Goal: Task Accomplishment & Management: Complete application form

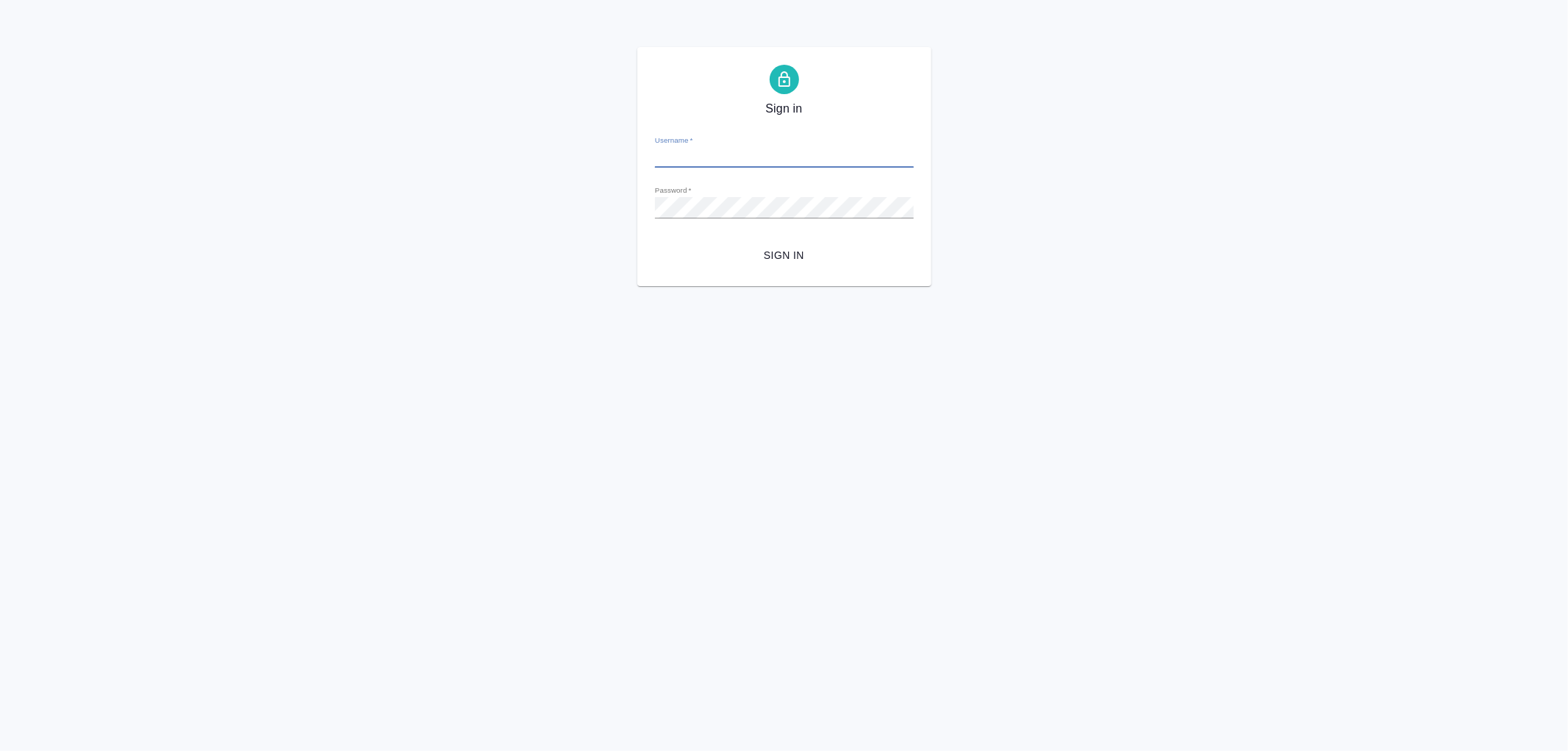
type input "[PERSON_NAME][EMAIL_ADDRESS][DOMAIN_NAME]"
click at [770, 246] on span "Sign in" at bounding box center [784, 255] width 235 height 19
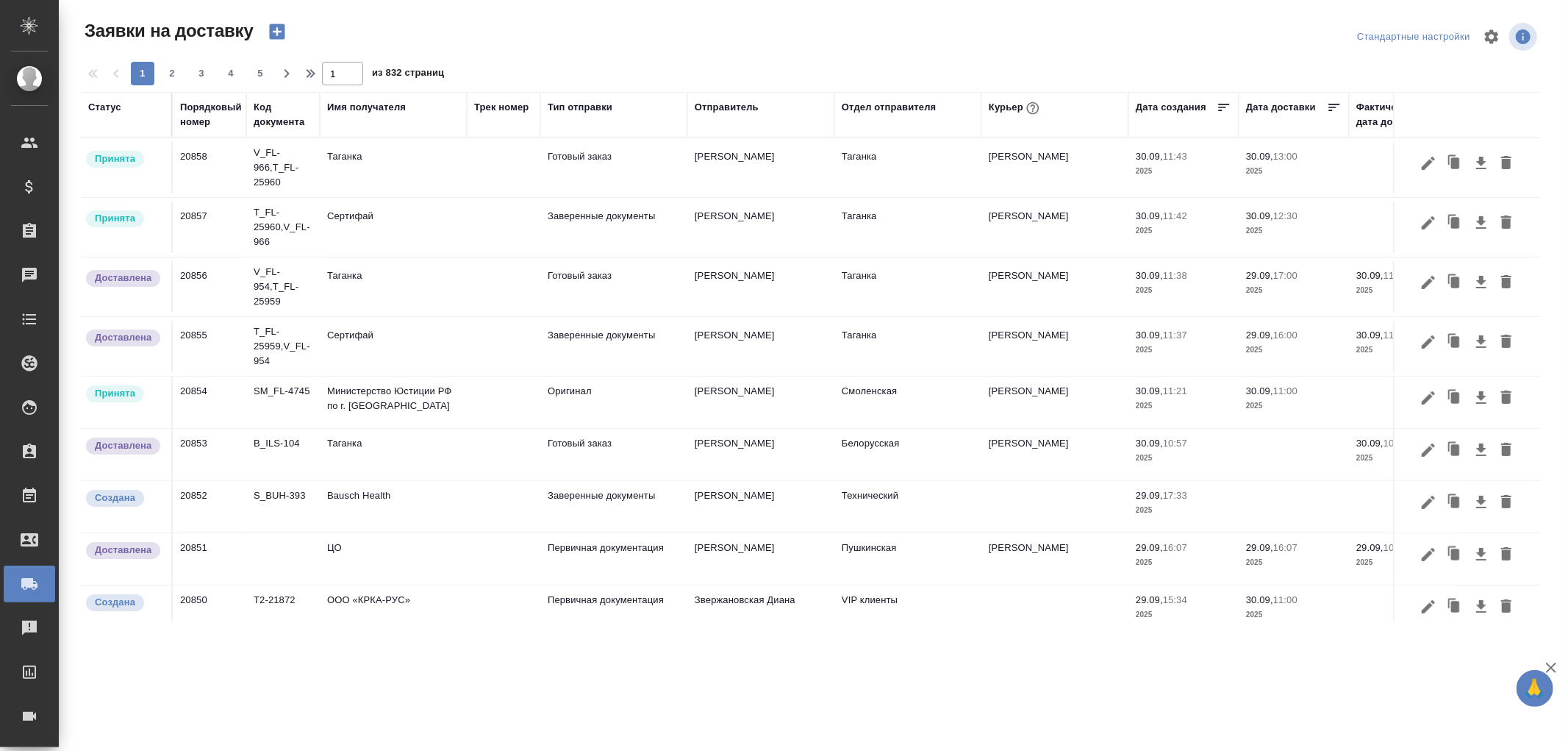
click at [184, 122] on div "Порядковый номер" at bounding box center [210, 114] width 62 height 29
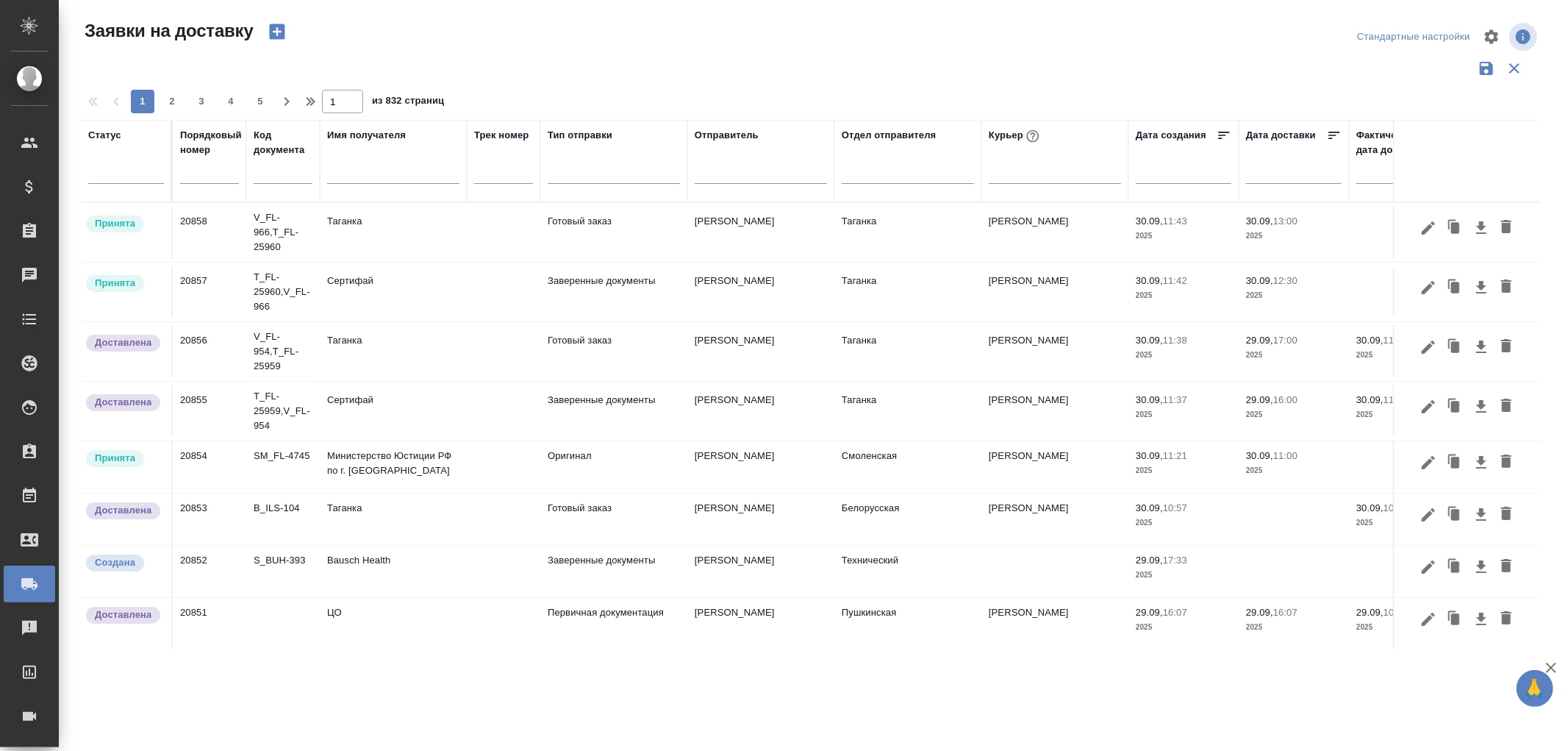
click at [190, 170] on input "text" at bounding box center [209, 173] width 59 height 21
type input "20847"
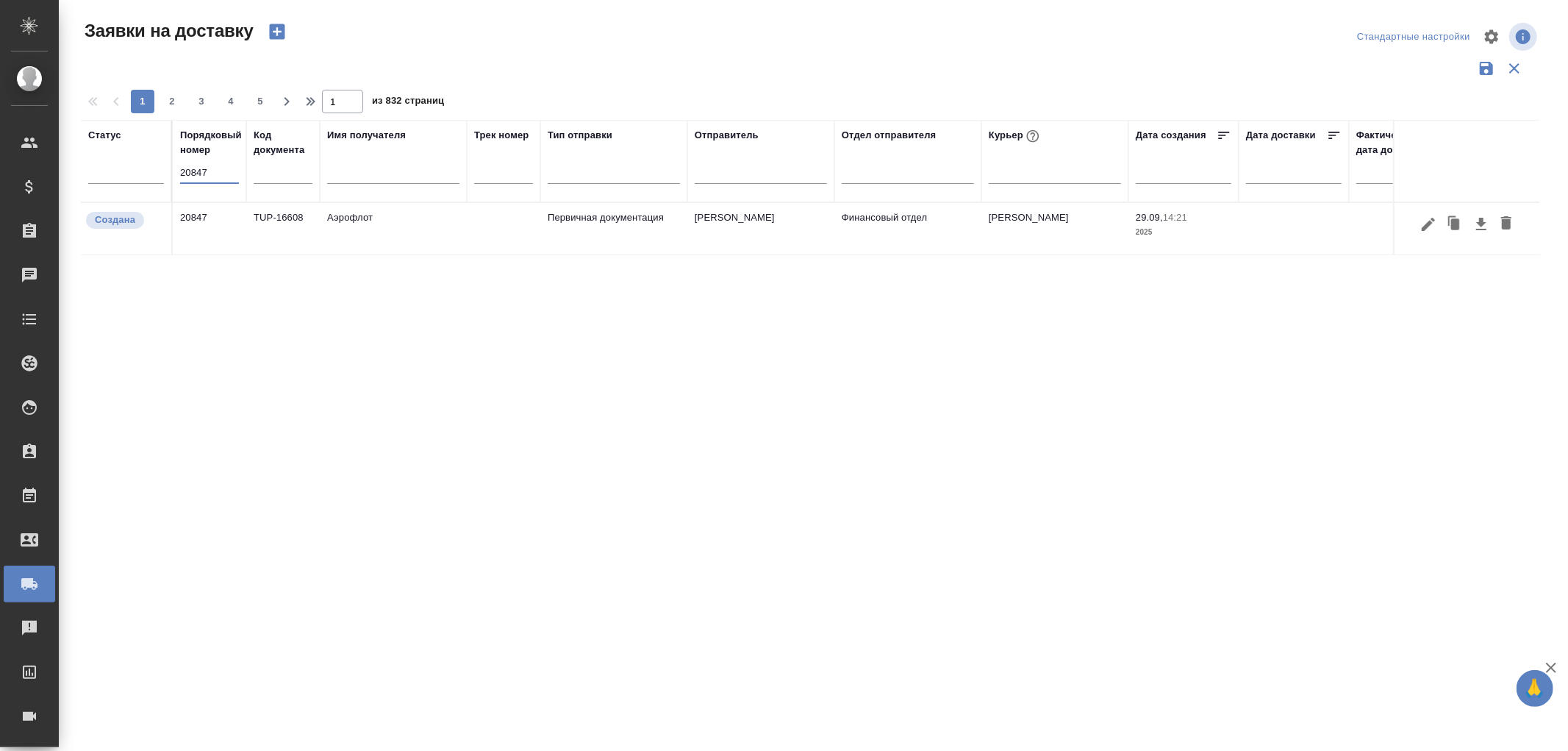
click at [353, 216] on td "Аэрофлот" at bounding box center [393, 228] width 147 height 52
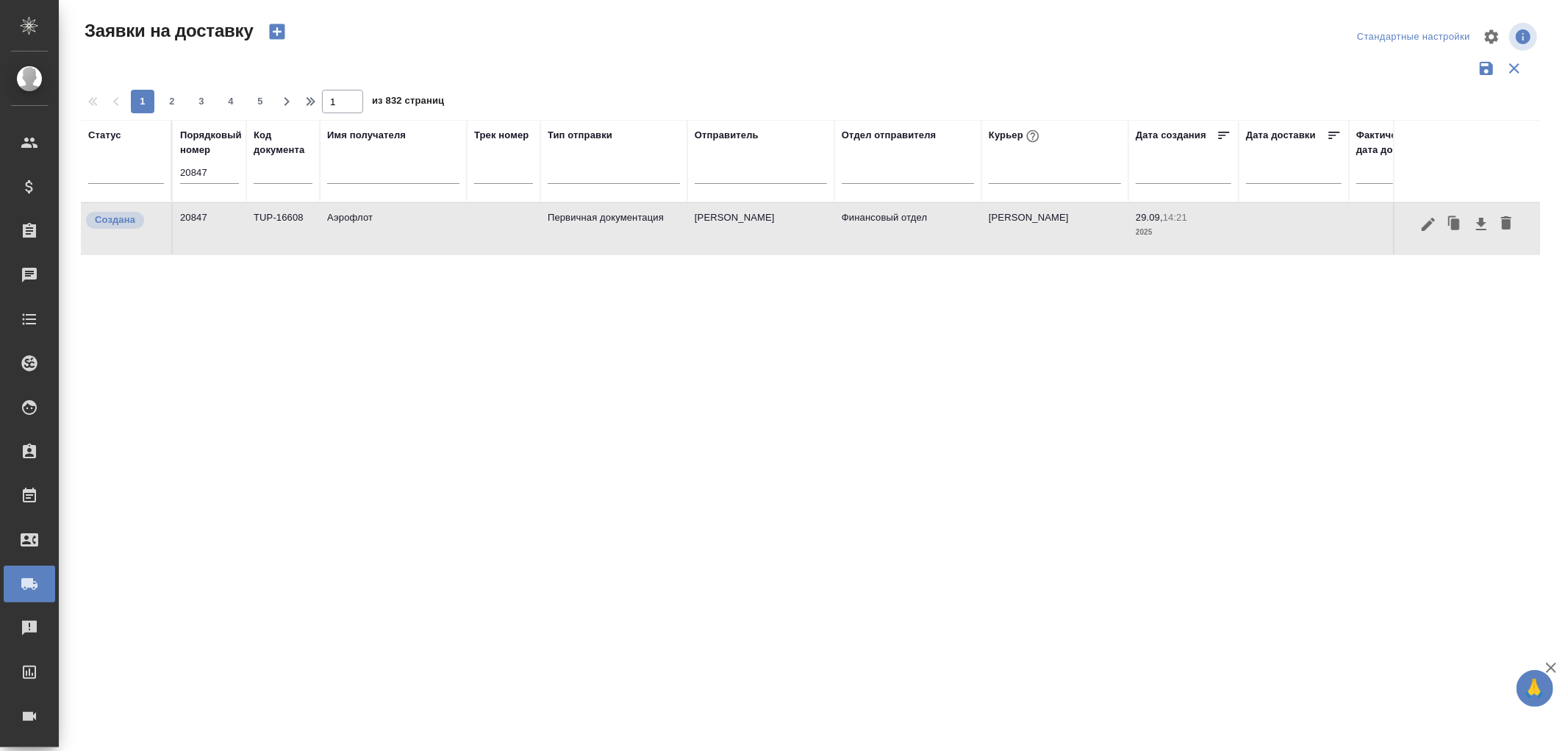
click at [353, 216] on td "Аэрофлот" at bounding box center [393, 228] width 147 height 52
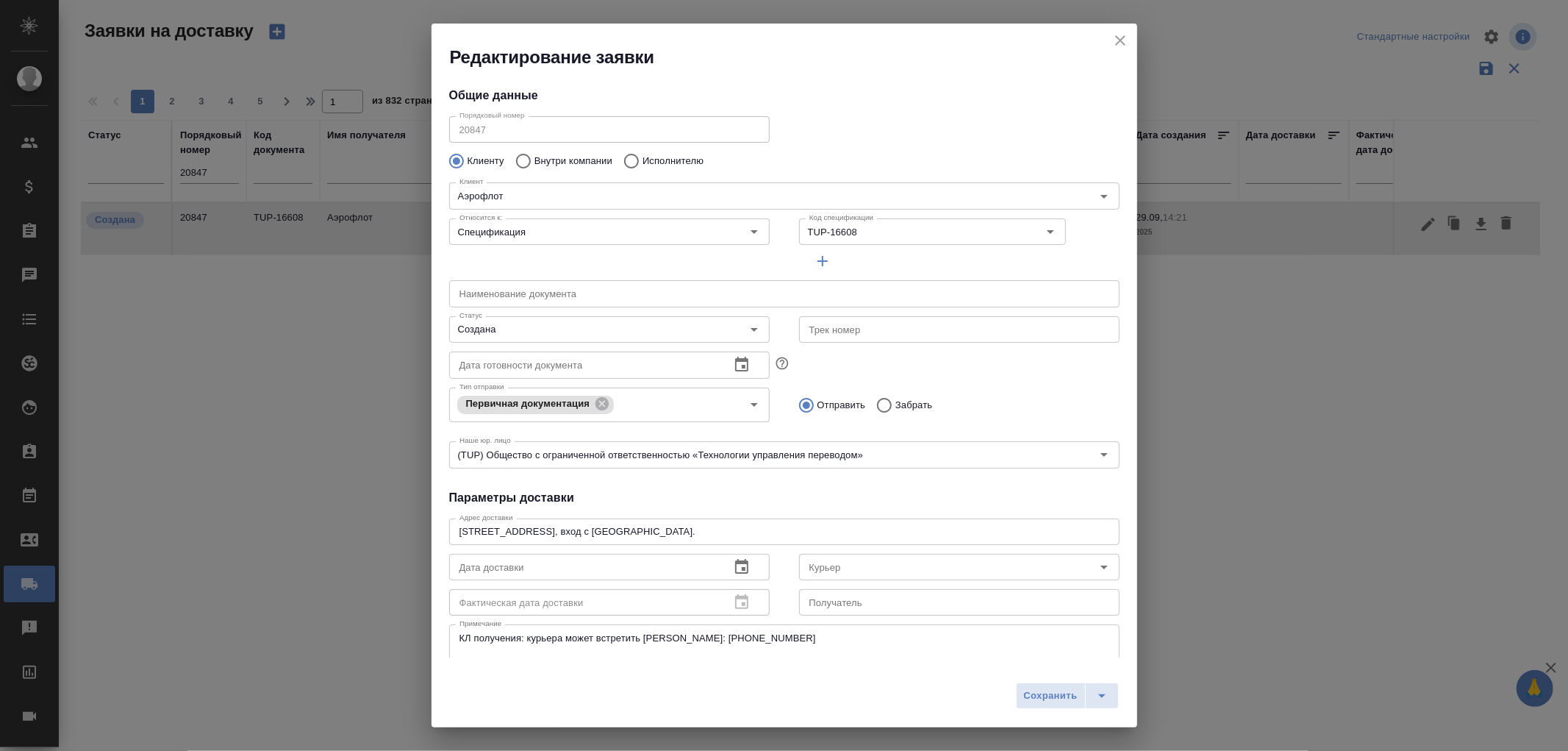
type input "Скляров Станислав"
type input "Гаврилова Ксения"
type input "8-909-931-5686"
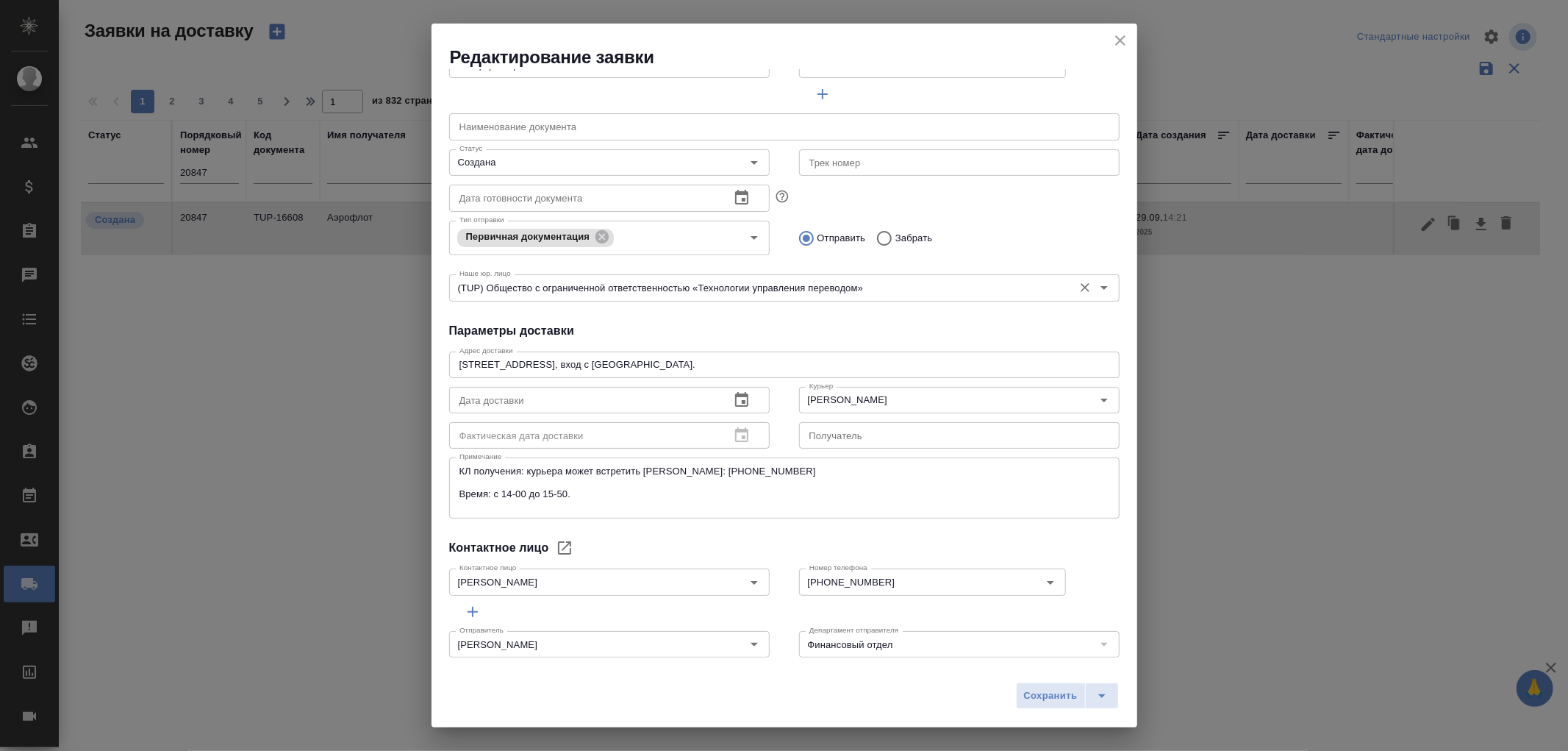
scroll to position [184, 0]
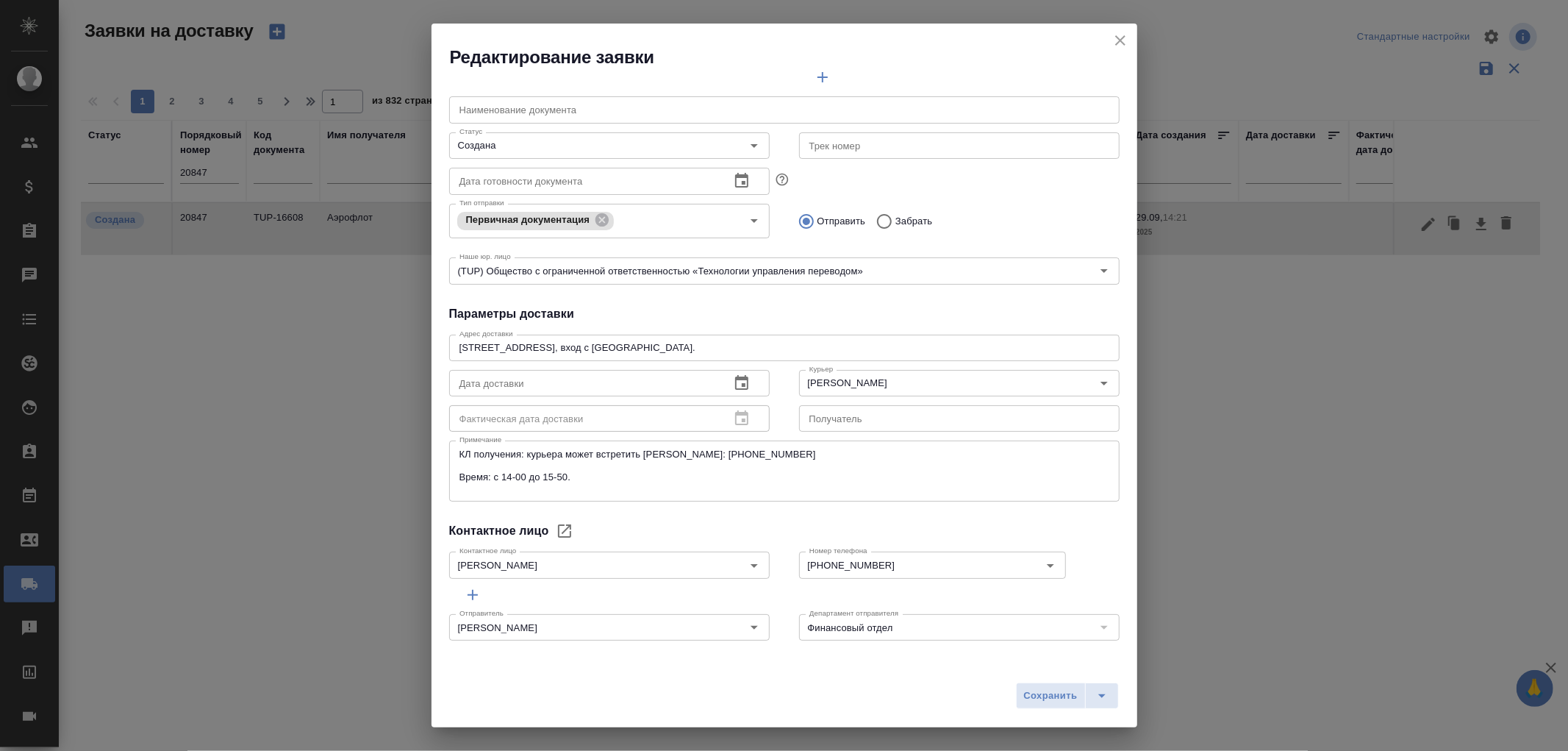
click at [734, 379] on icon "button" at bounding box center [742, 383] width 18 height 18
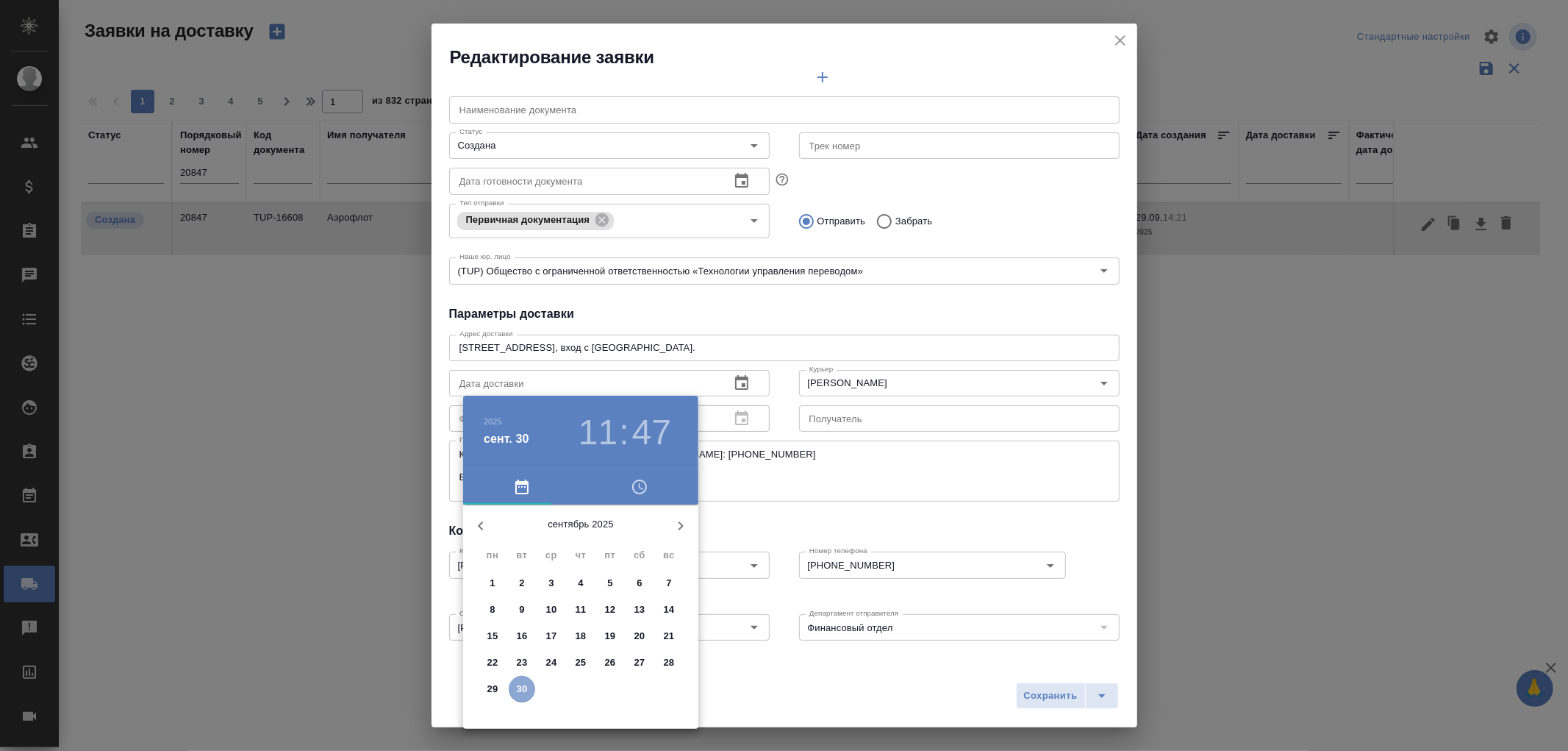
click at [522, 690] on p "30" at bounding box center [522, 689] width 11 height 15
type input "30.09.2025 11:47"
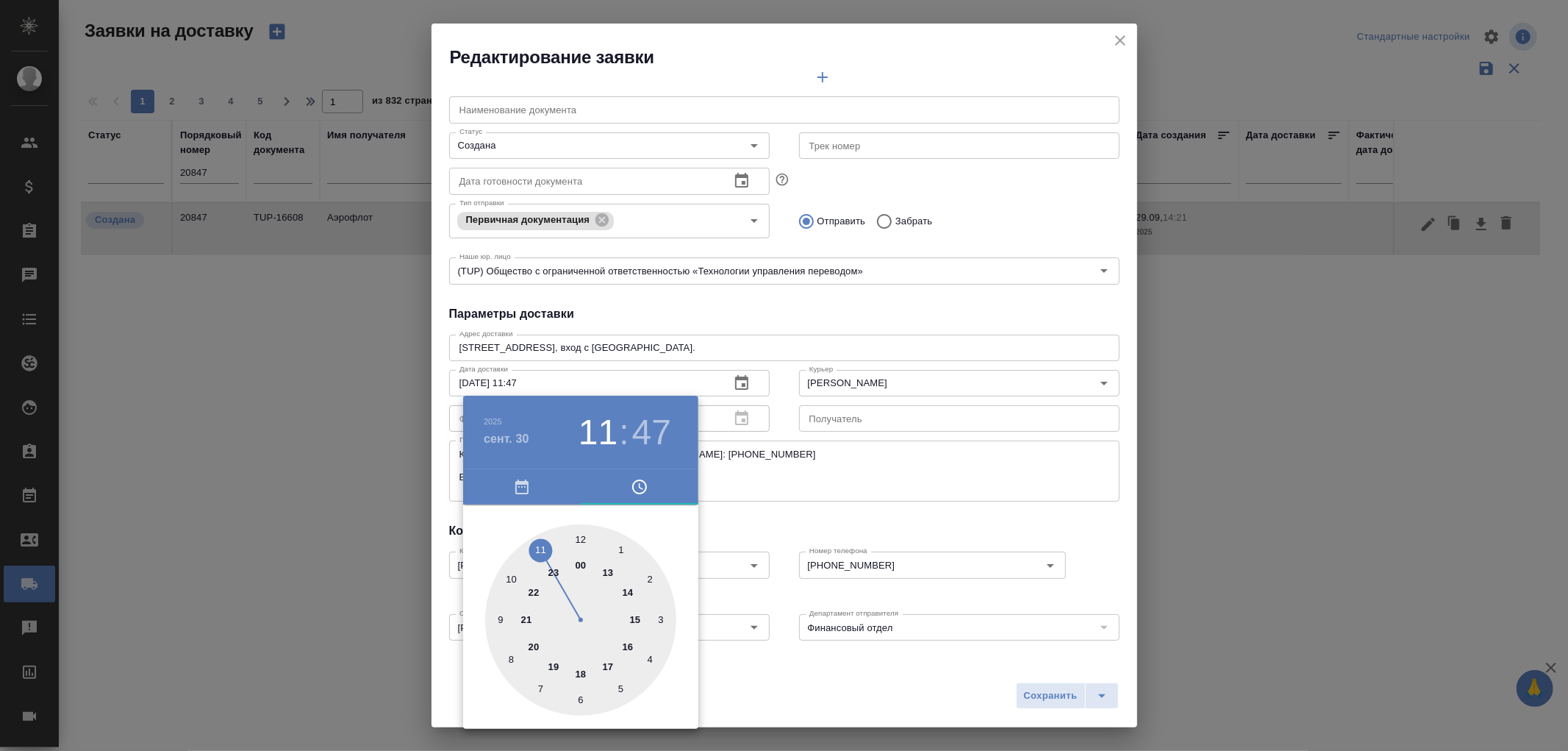
click at [1053, 693] on div at bounding box center [784, 376] width 1568 height 751
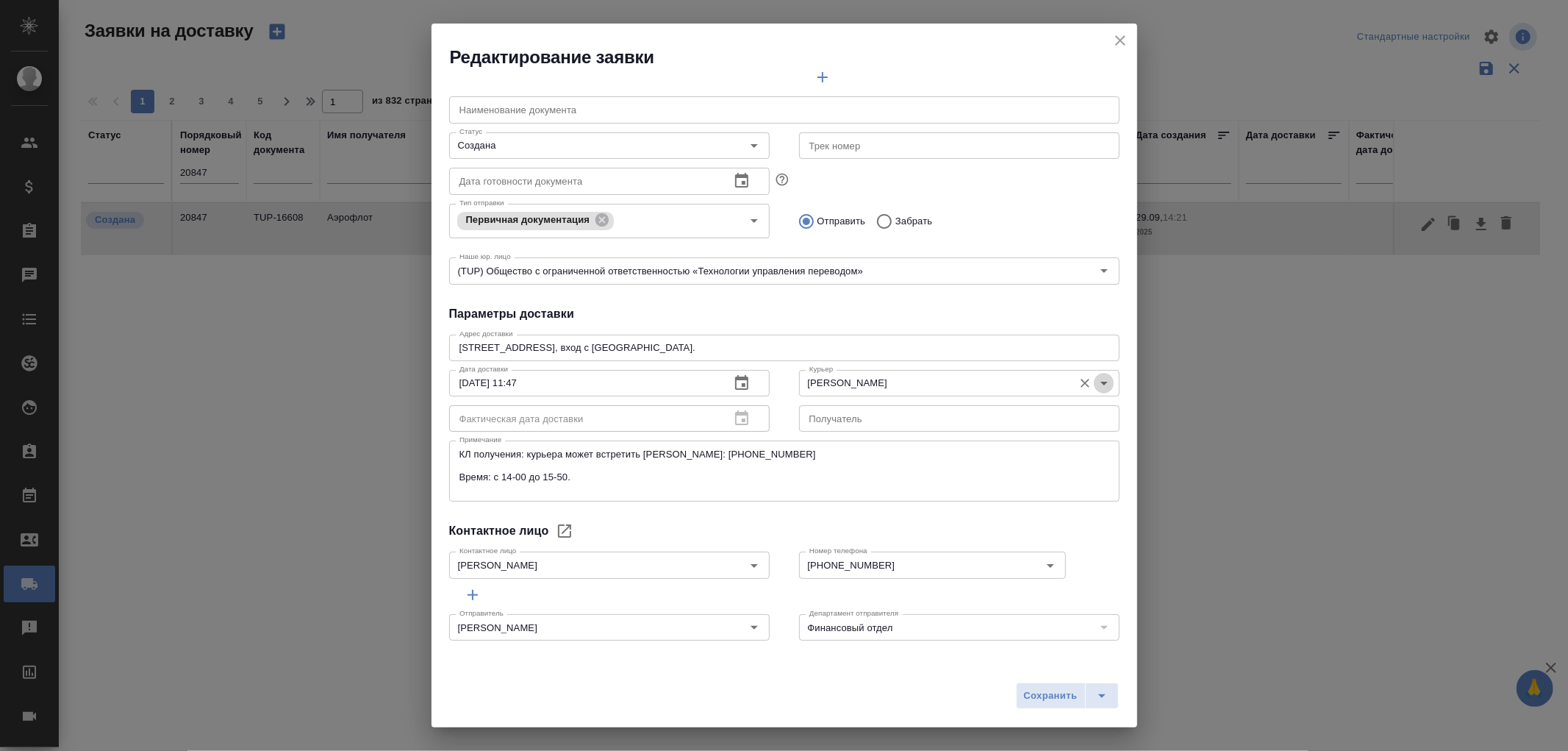
click at [1095, 384] on icon "Open" at bounding box center [1104, 383] width 18 height 18
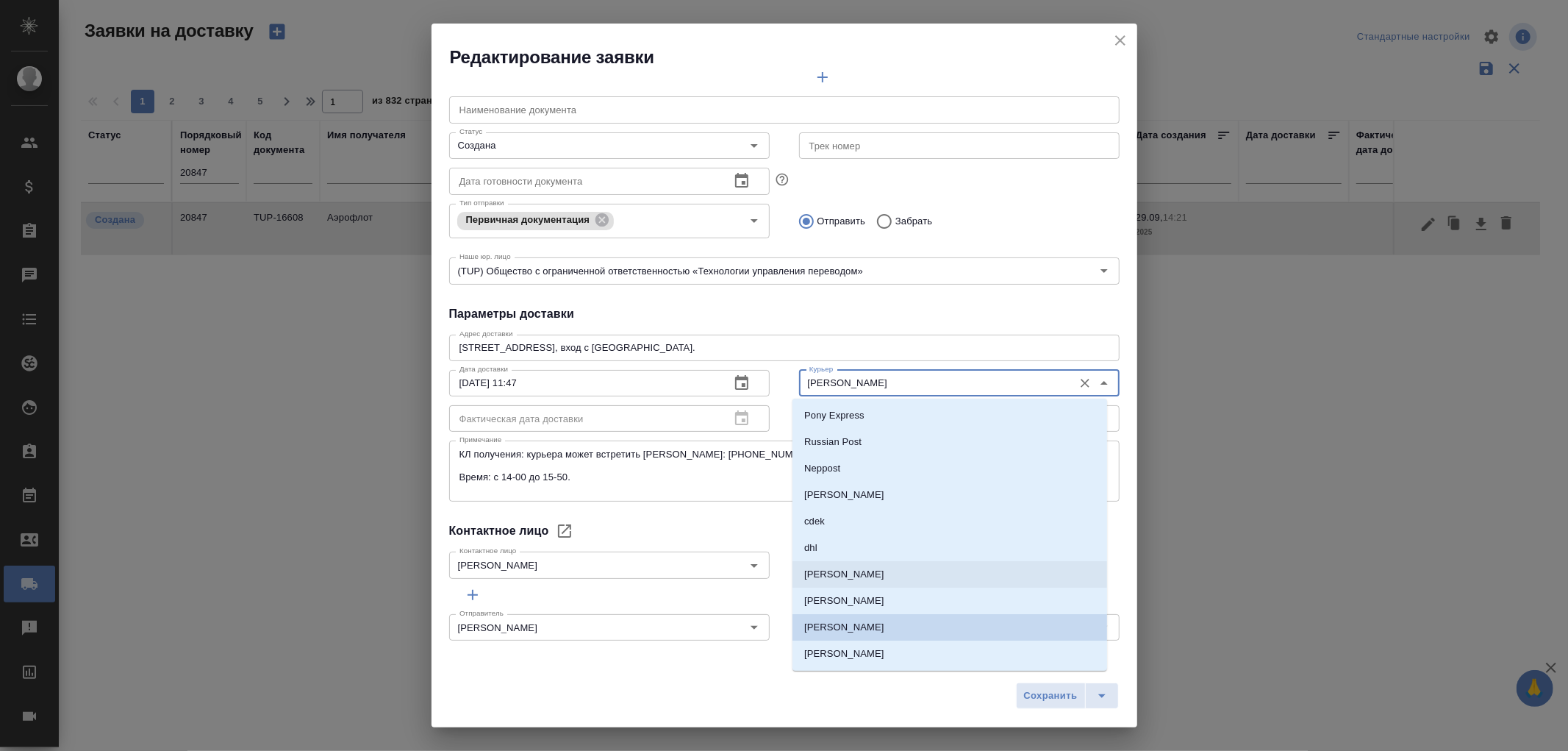
click at [842, 576] on p "Северов Олег" at bounding box center [843, 574] width 80 height 15
type input "Северов Олег"
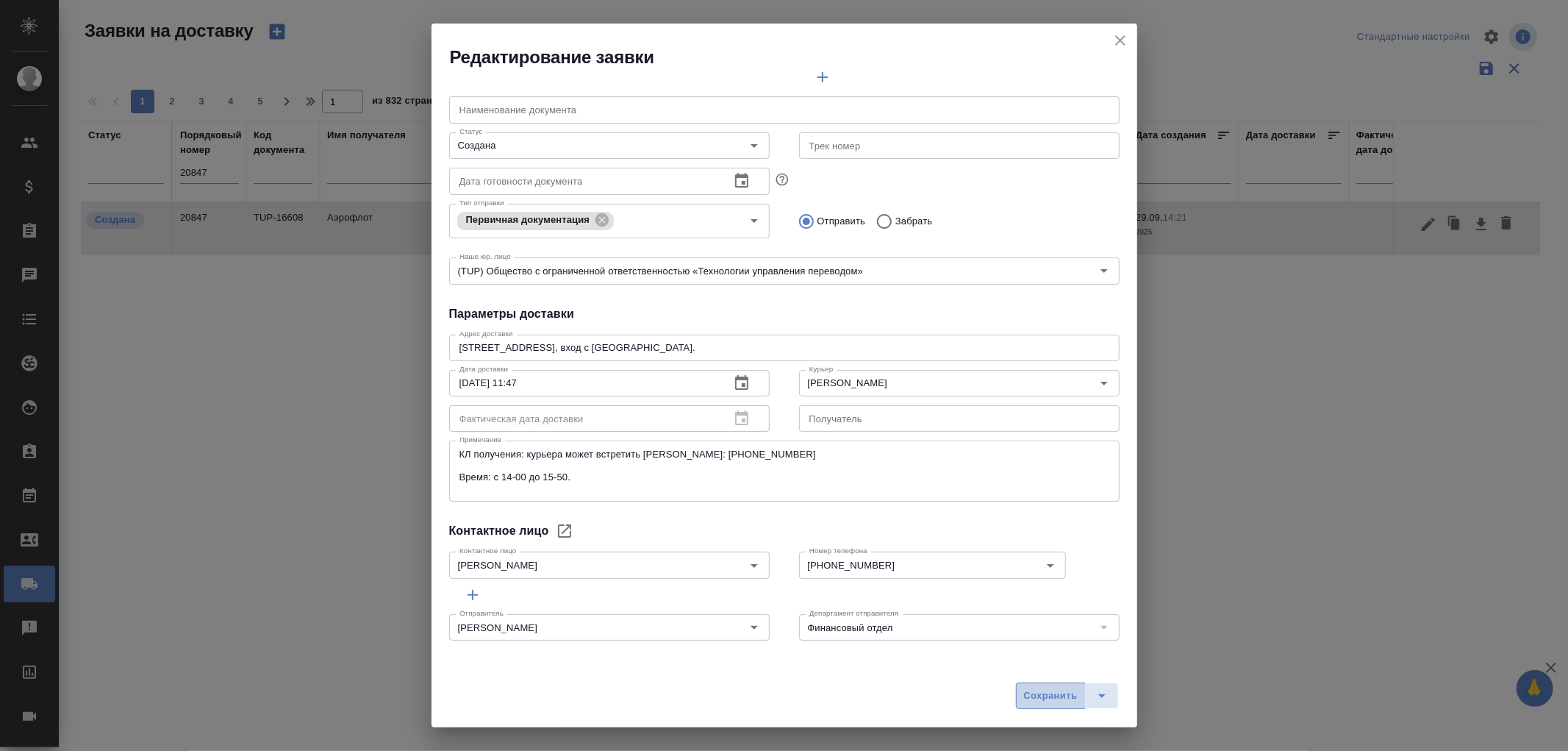
click at [1047, 695] on span "Сохранить" at bounding box center [1051, 696] width 54 height 17
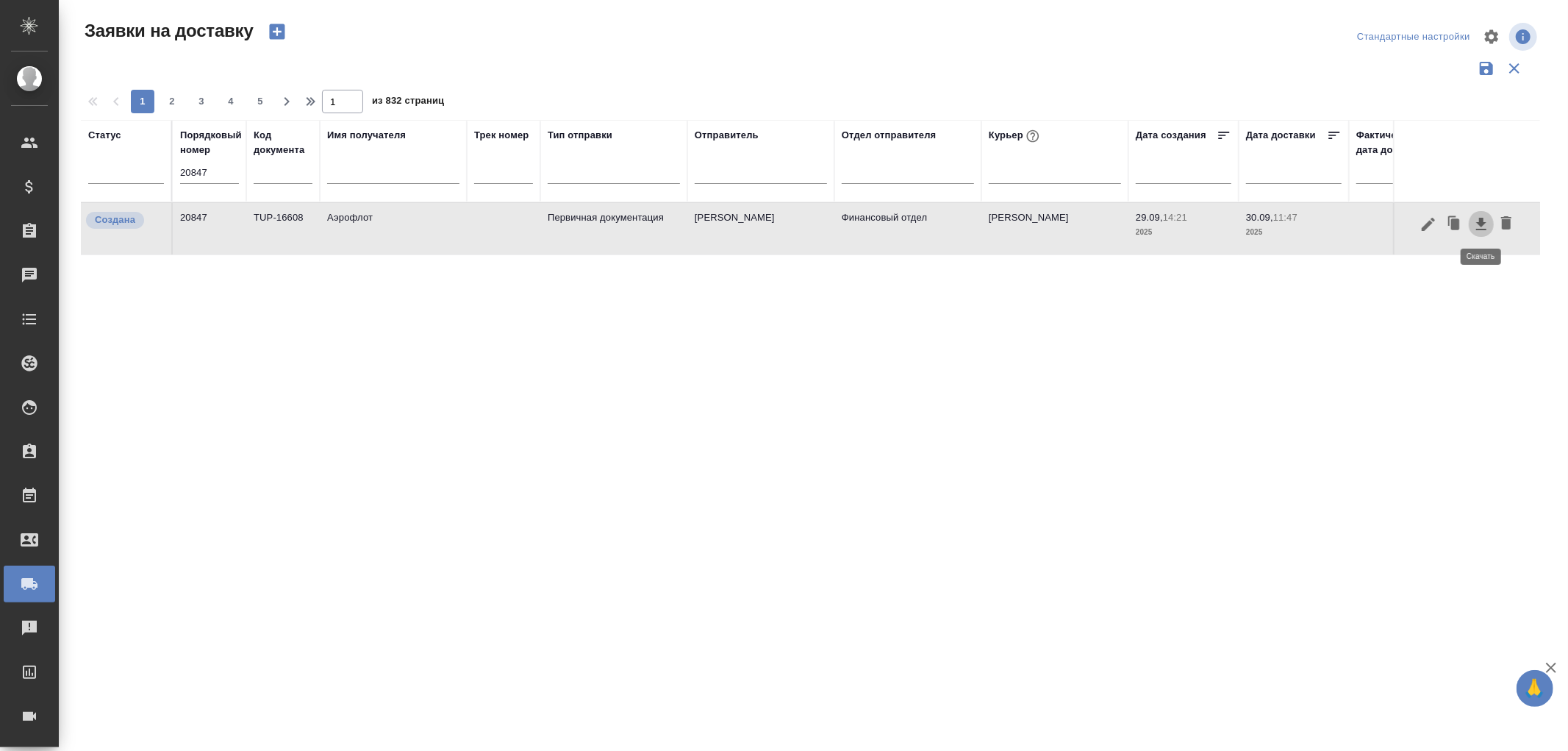
click at [1482, 220] on icon "button" at bounding box center [1481, 224] width 10 height 13
drag, startPoint x: 226, startPoint y: 171, endPoint x: 57, endPoint y: 146, distance: 170.8
click at [57, 146] on div ".cls-1 fill:#fff; AWATERA Романенко Руфина r.romanenko Клиенты Спецификации Зак…" at bounding box center [784, 376] width 1568 height 751
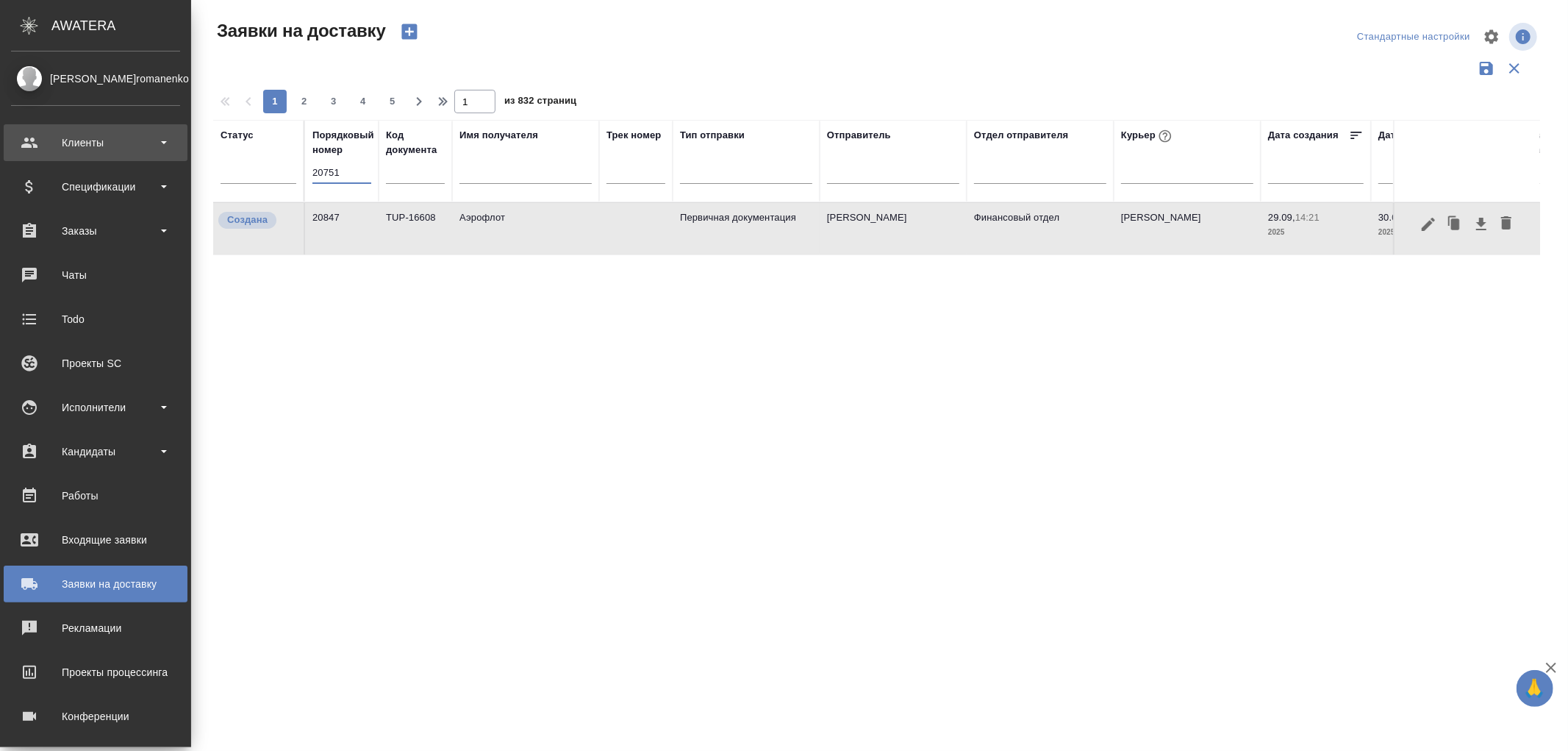
type input "20751"
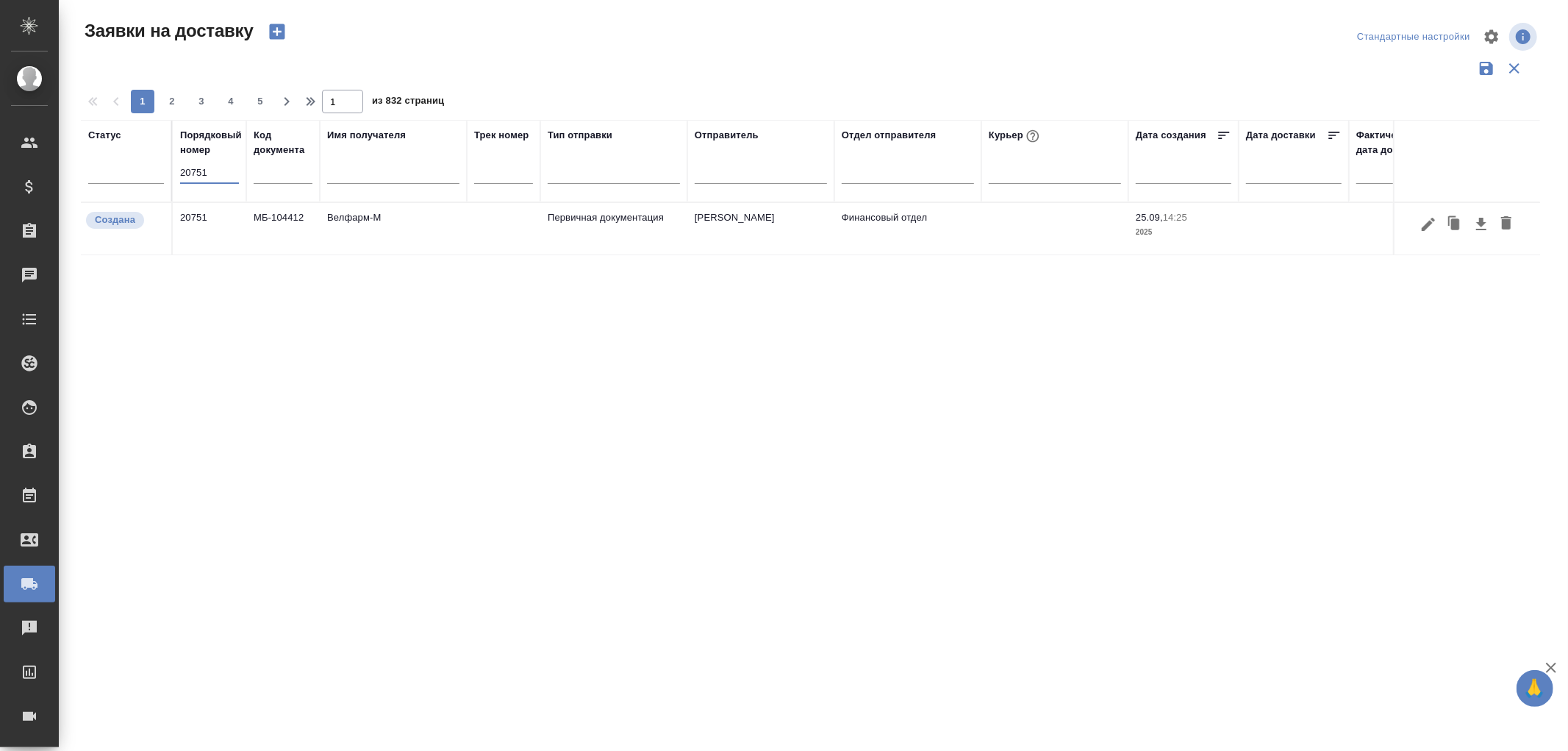
click at [358, 222] on td "Велфарм-М" at bounding box center [393, 228] width 147 height 52
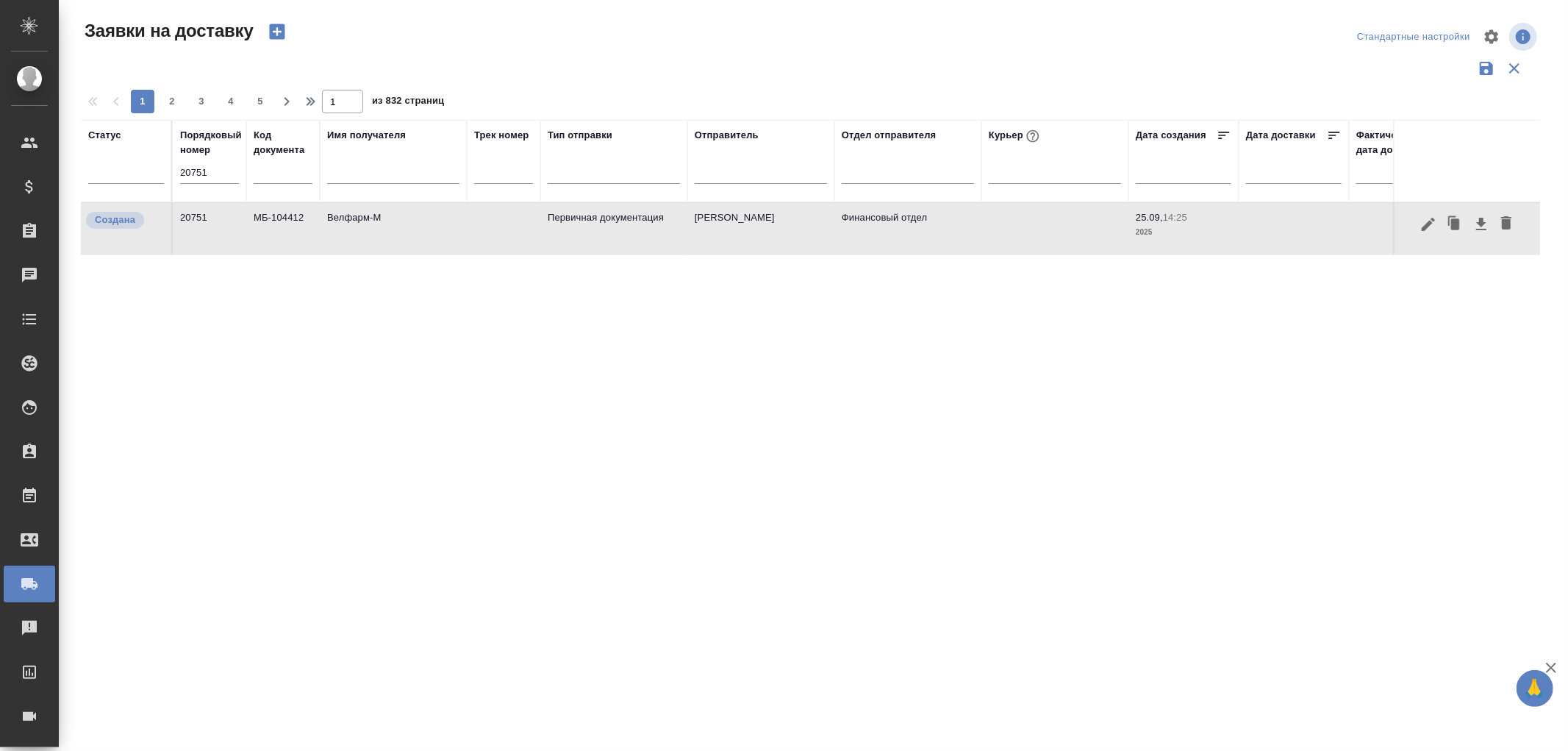
click at [358, 222] on td "Велфарм-М" at bounding box center [393, 228] width 147 height 52
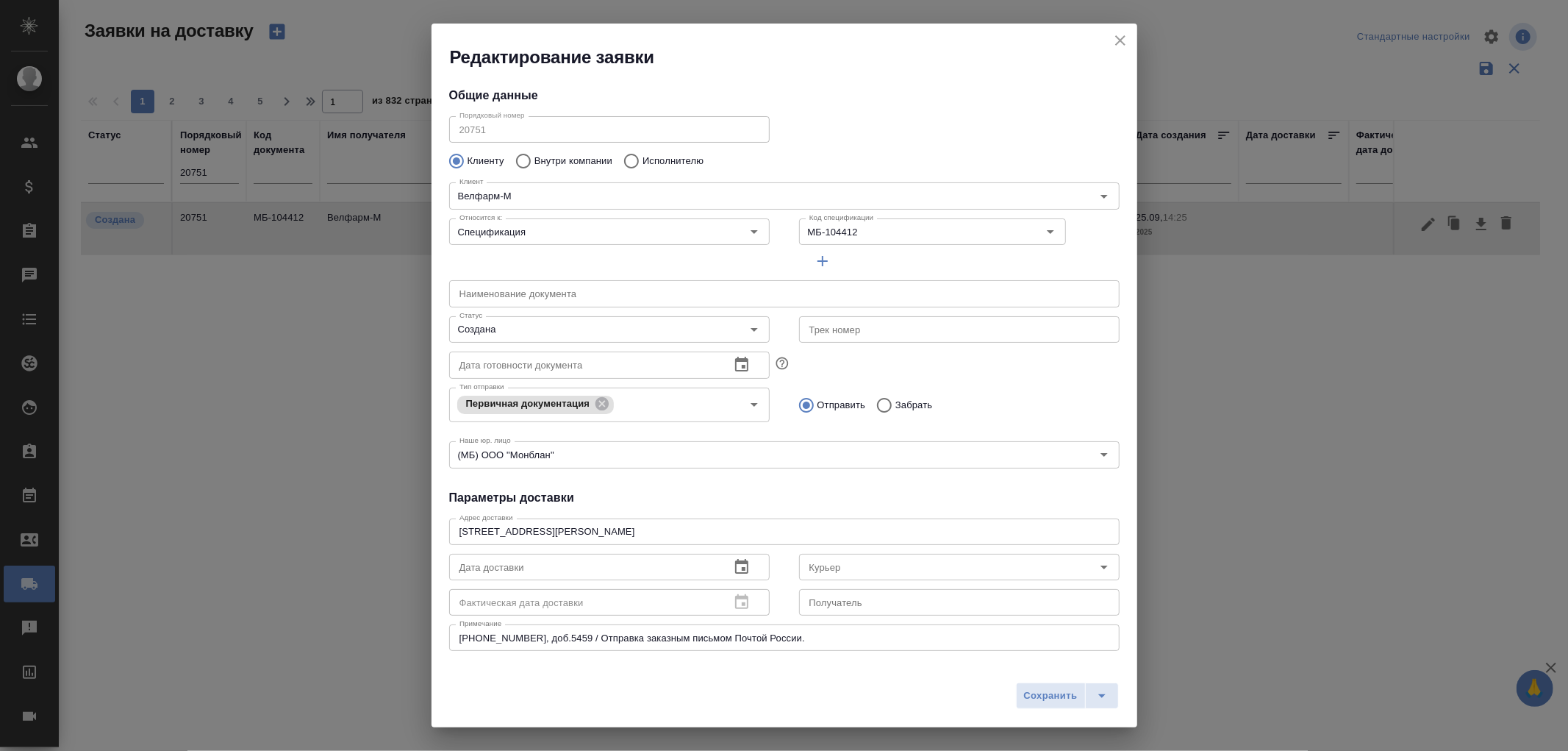
type input "Курканина Кристина Викторовна"
type input "+7 (916) 881-04-32"
click at [1095, 566] on icon "Open" at bounding box center [1104, 567] width 18 height 18
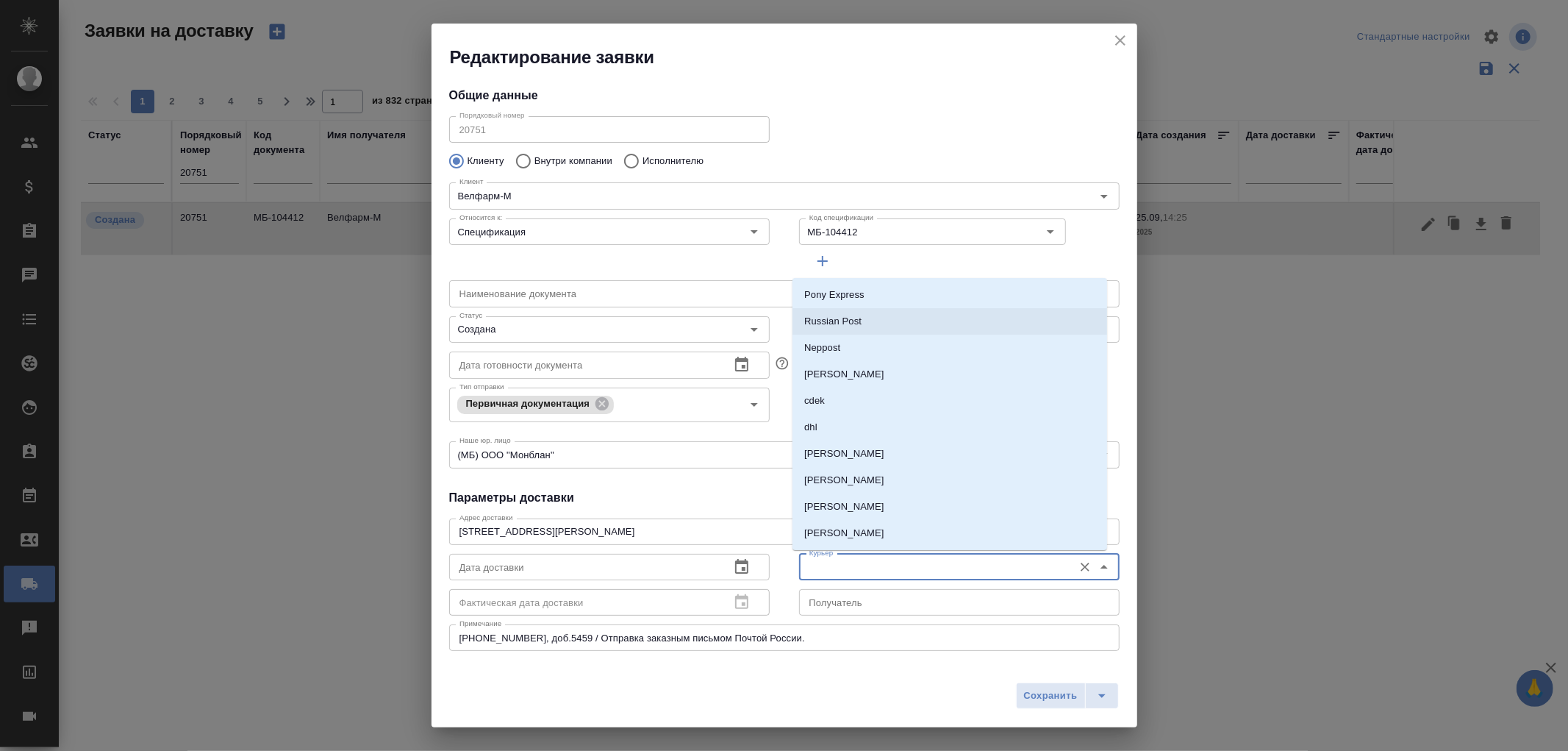
click at [838, 320] on p "Russian Post" at bounding box center [832, 322] width 57 height 15
type input "Russian Post"
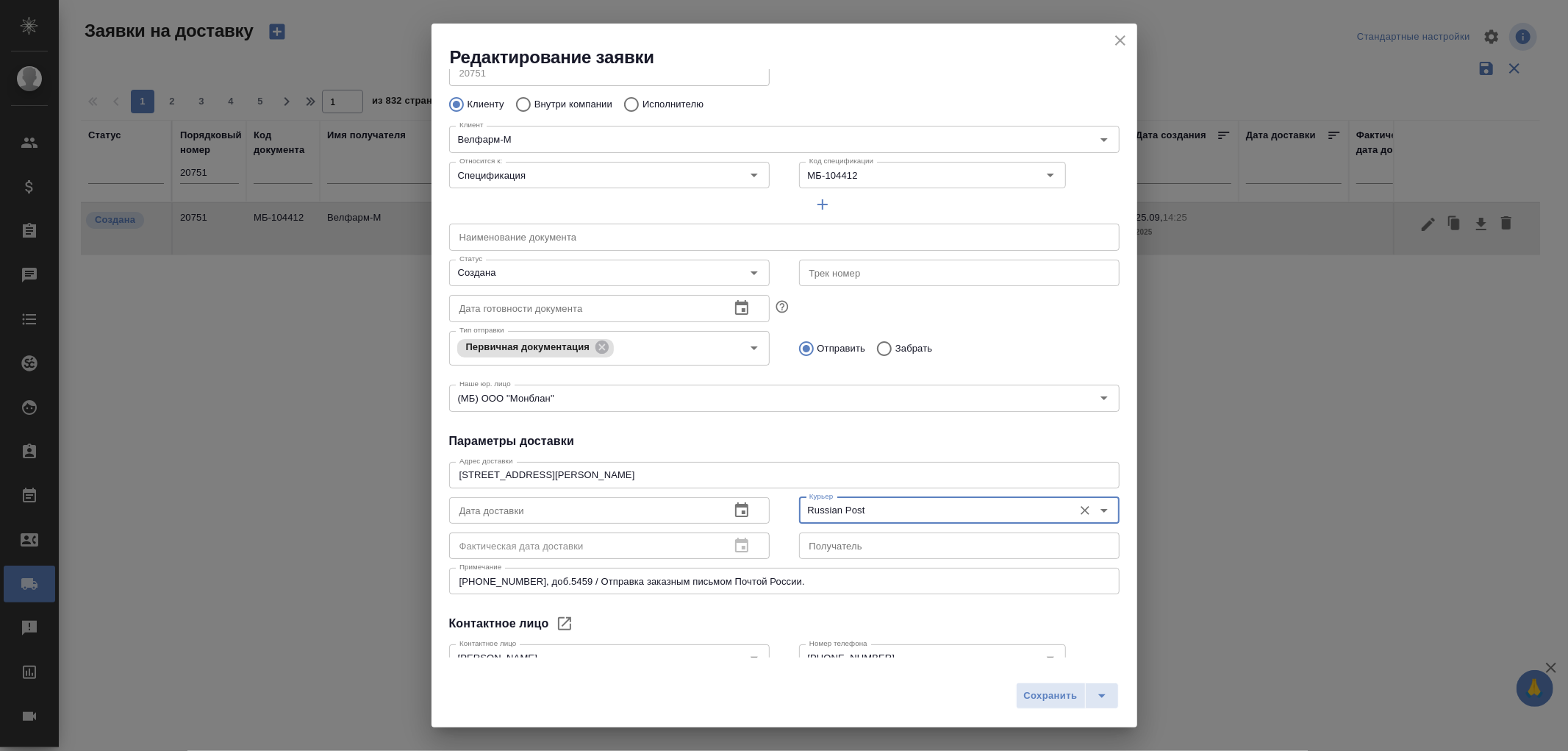
scroll to position [81, 0]
